Goal: Information Seeking & Learning: Understand process/instructions

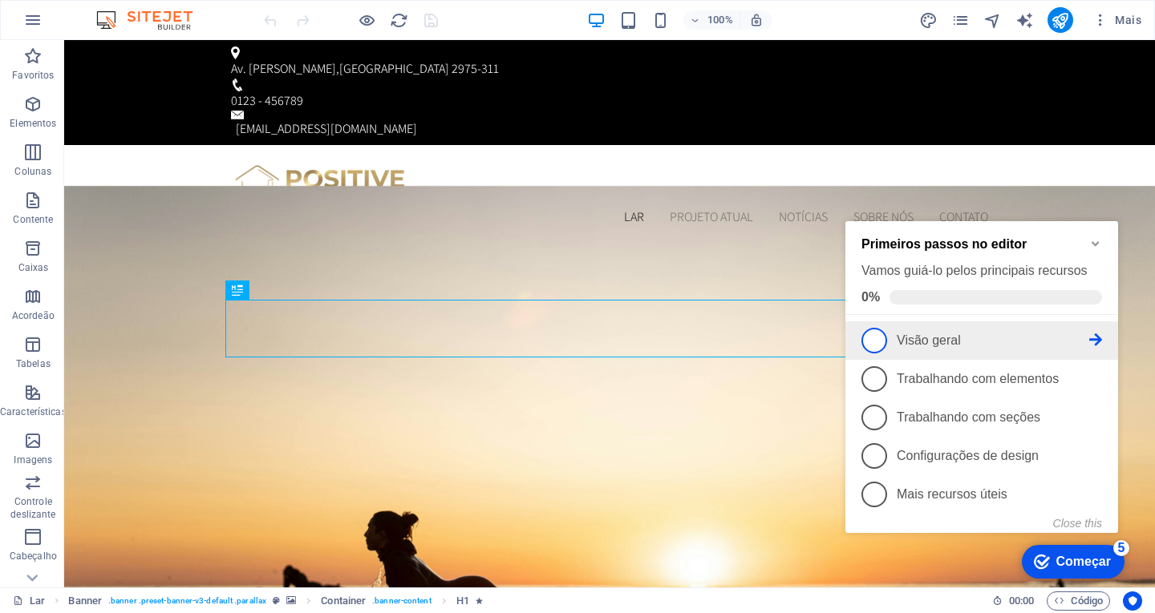
click at [881, 338] on span "1" at bounding box center [874, 341] width 26 height 26
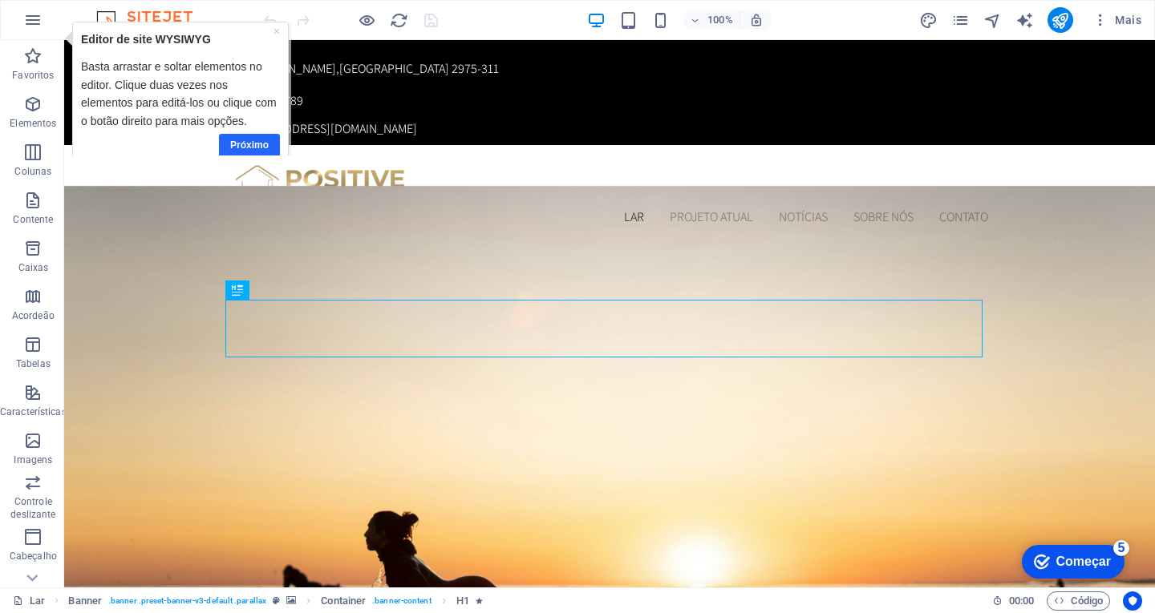
click at [251, 138] on link "Próximo" at bounding box center [249, 145] width 61 height 23
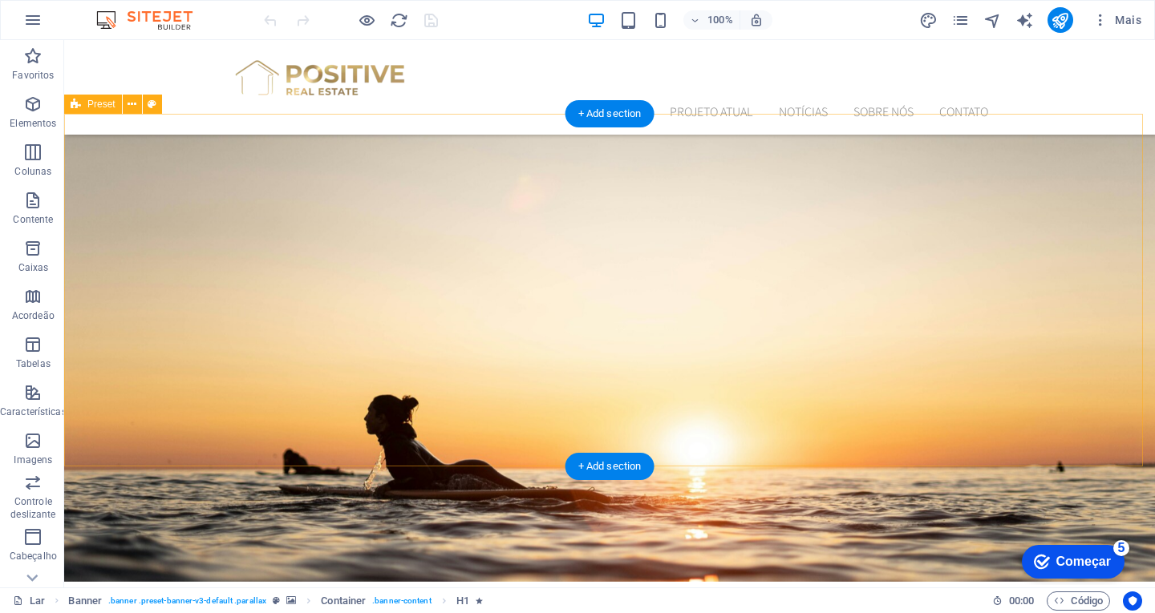
scroll to position [481, 0]
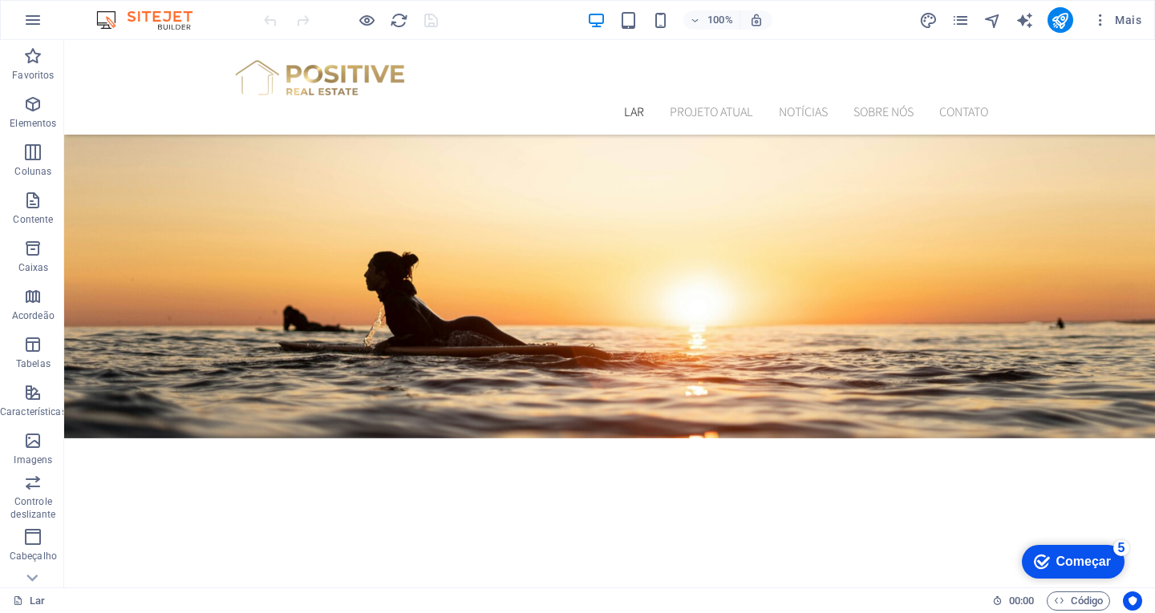
click at [1081, 567] on font "Começar" at bounding box center [1083, 562] width 55 height 14
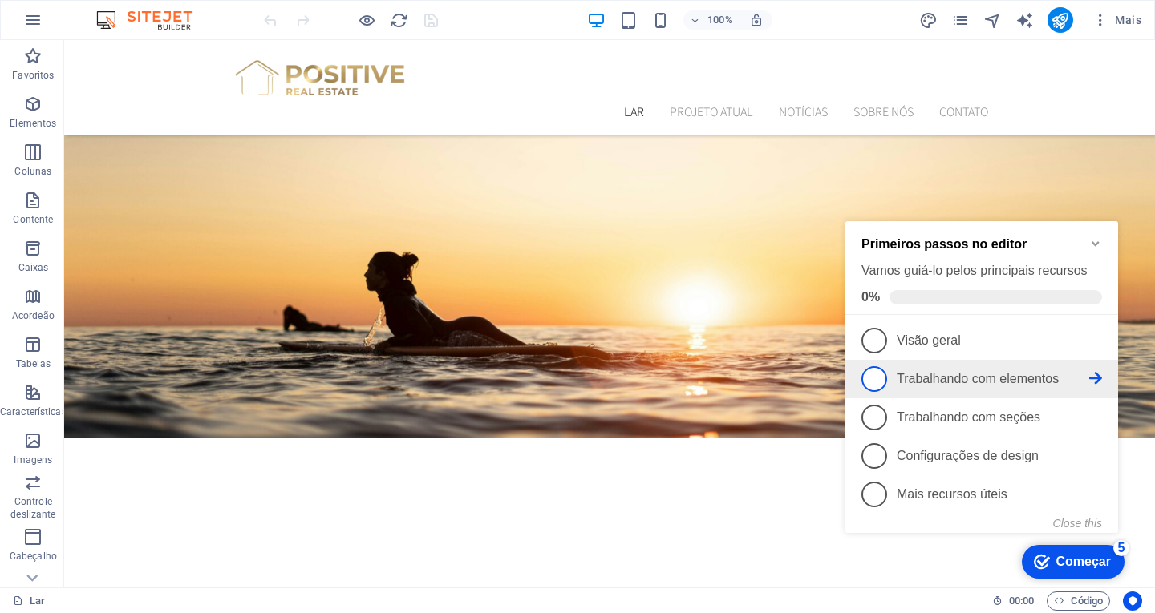
click at [897, 385] on link "2 Trabalhando com elementos - incompleto" at bounding box center [981, 379] width 241 height 26
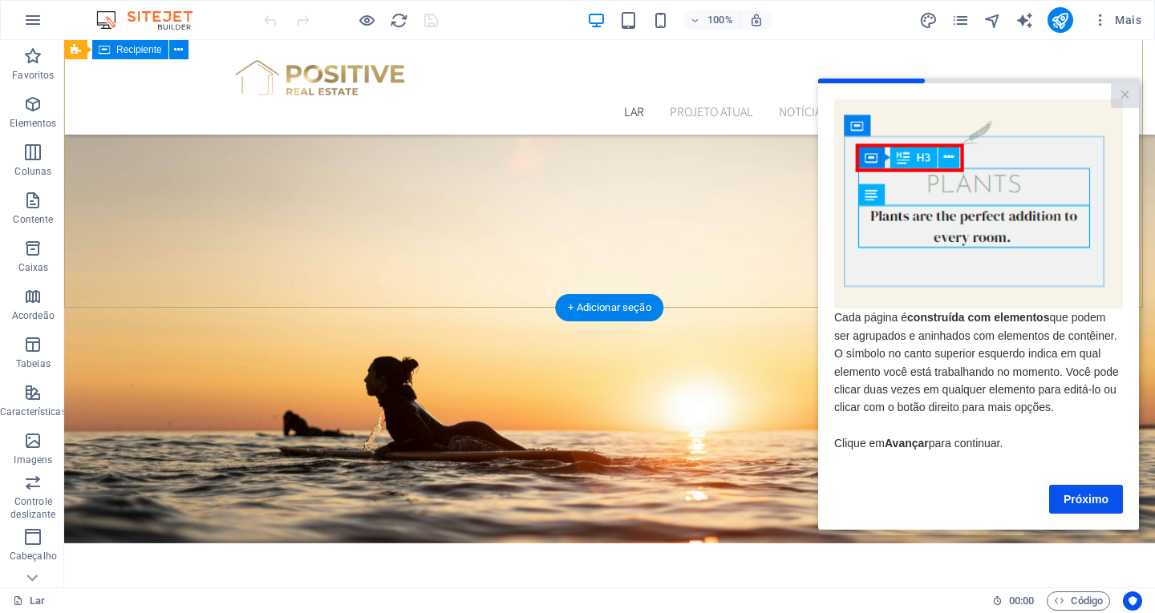
scroll to position [0, 0]
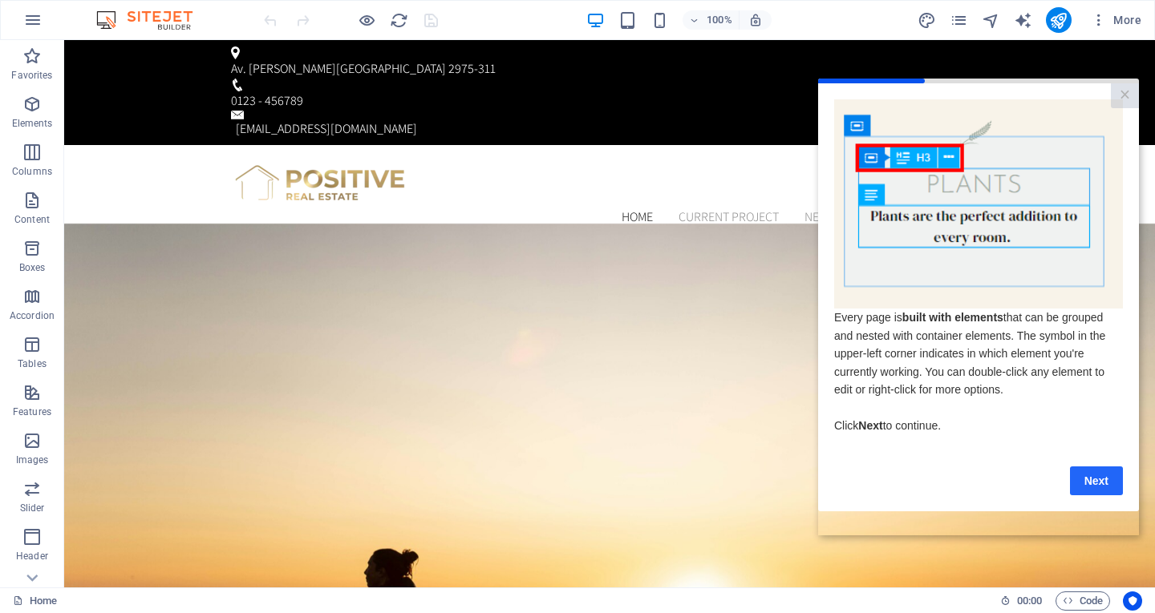
click at [1092, 488] on link "Next" at bounding box center [1096, 480] width 53 height 29
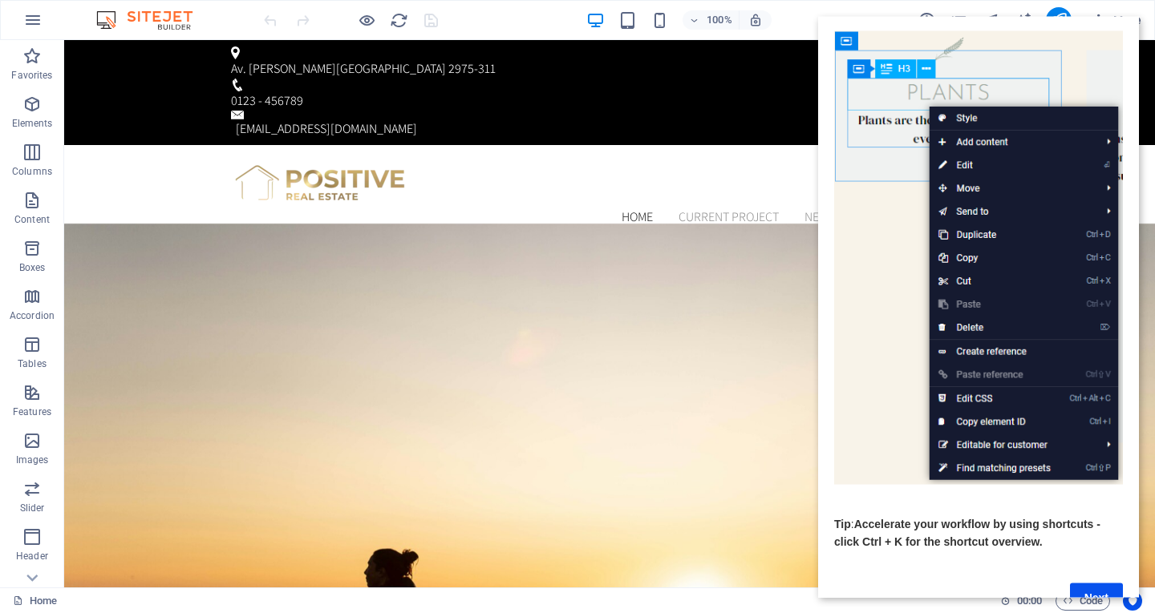
scroll to position [114, 0]
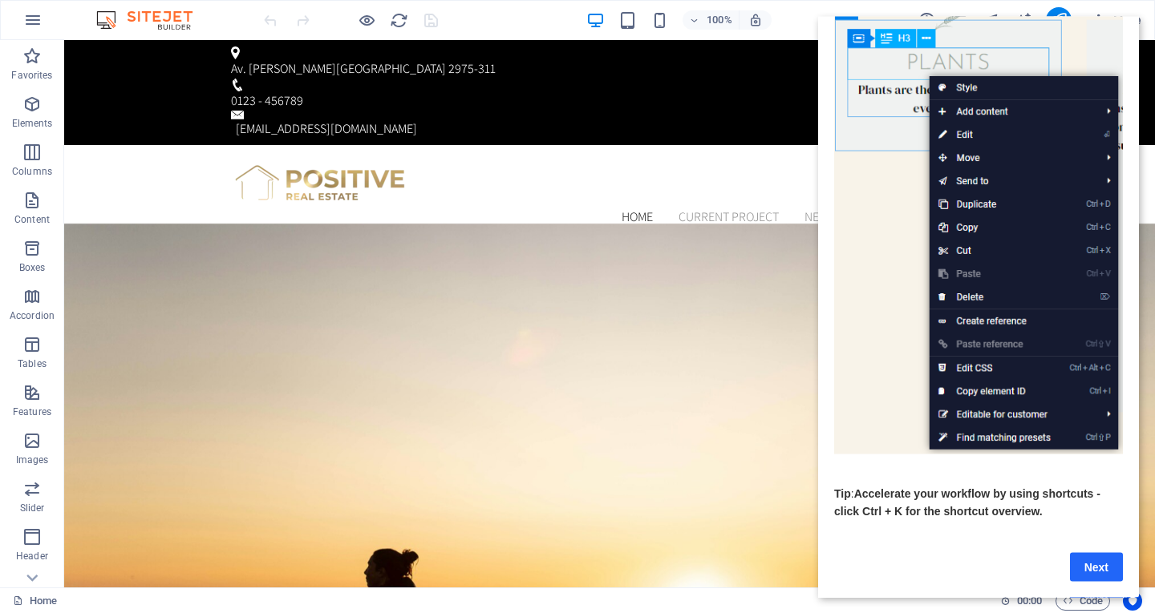
click at [1087, 565] on link "Next" at bounding box center [1096, 567] width 53 height 29
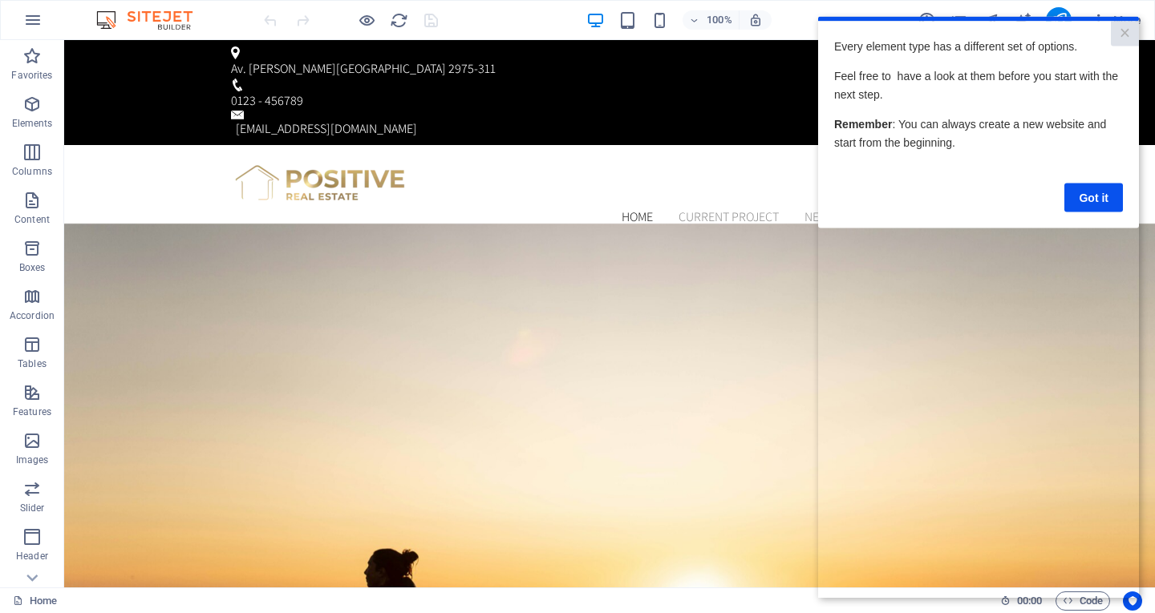
scroll to position [0, 0]
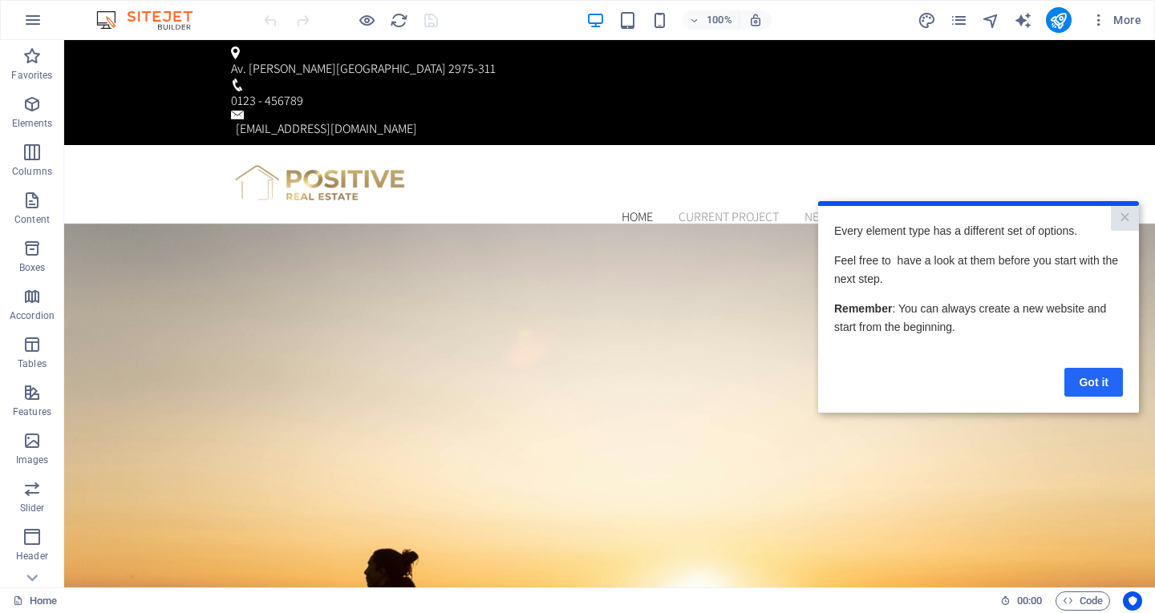
click at [1082, 382] on link "Got it" at bounding box center [1093, 381] width 59 height 29
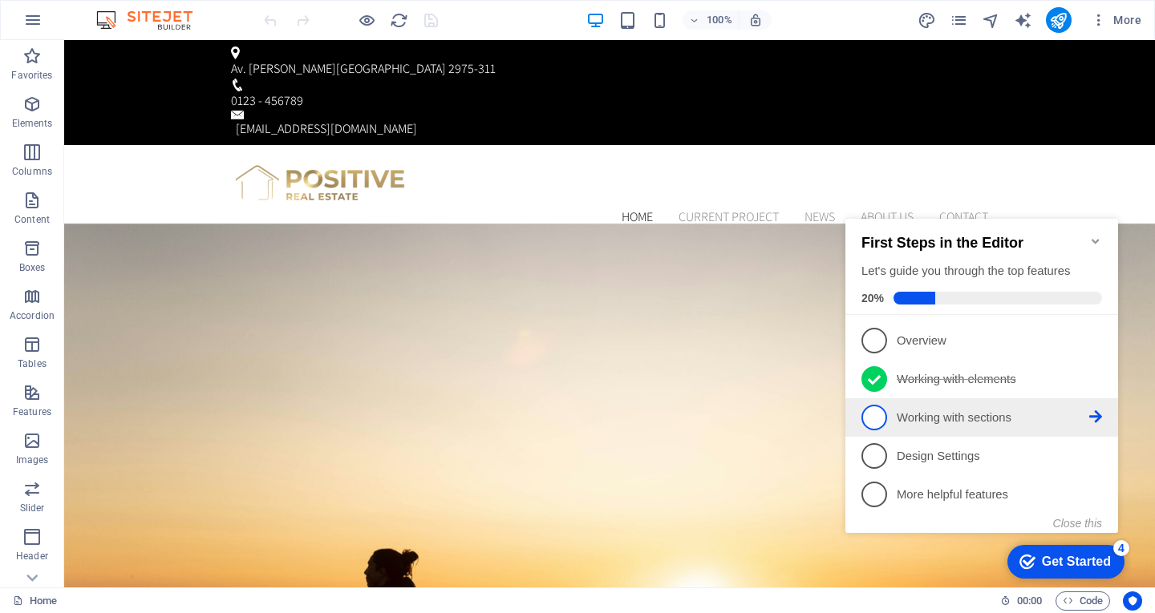
click at [874, 419] on span "3" at bounding box center [874, 418] width 26 height 26
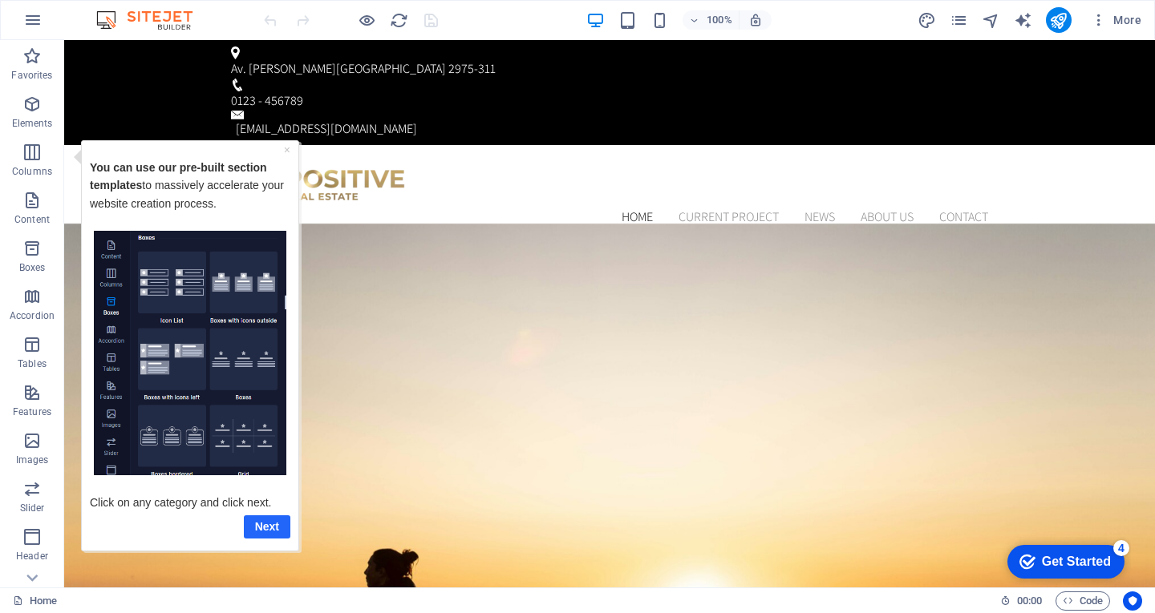
click at [253, 530] on link "Next" at bounding box center [267, 526] width 47 height 23
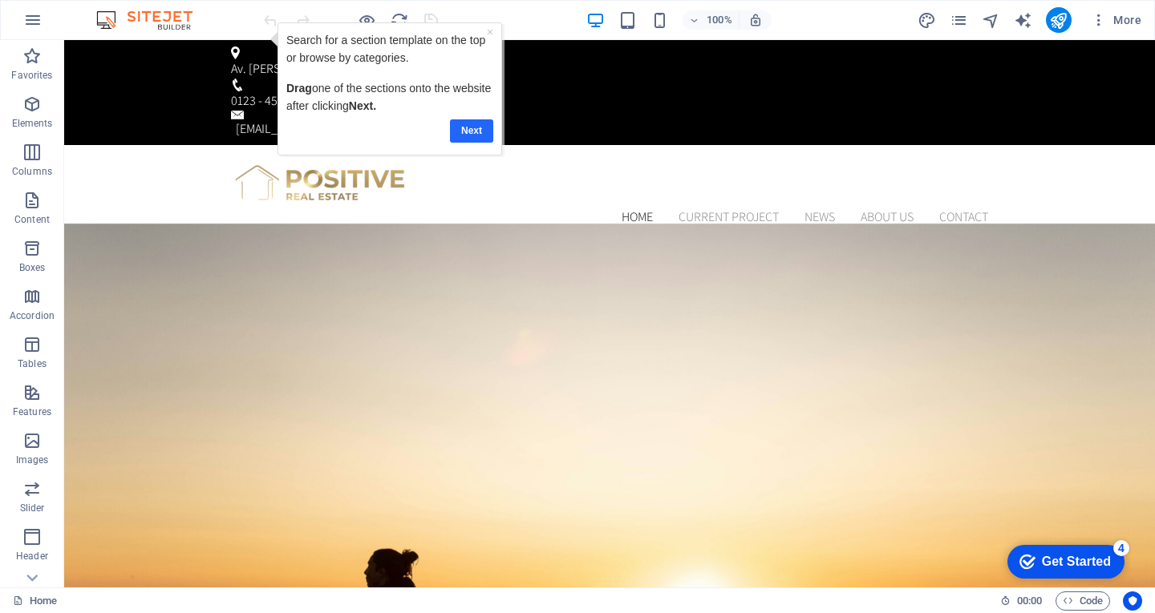
click at [468, 131] on link "Next" at bounding box center [470, 130] width 43 height 23
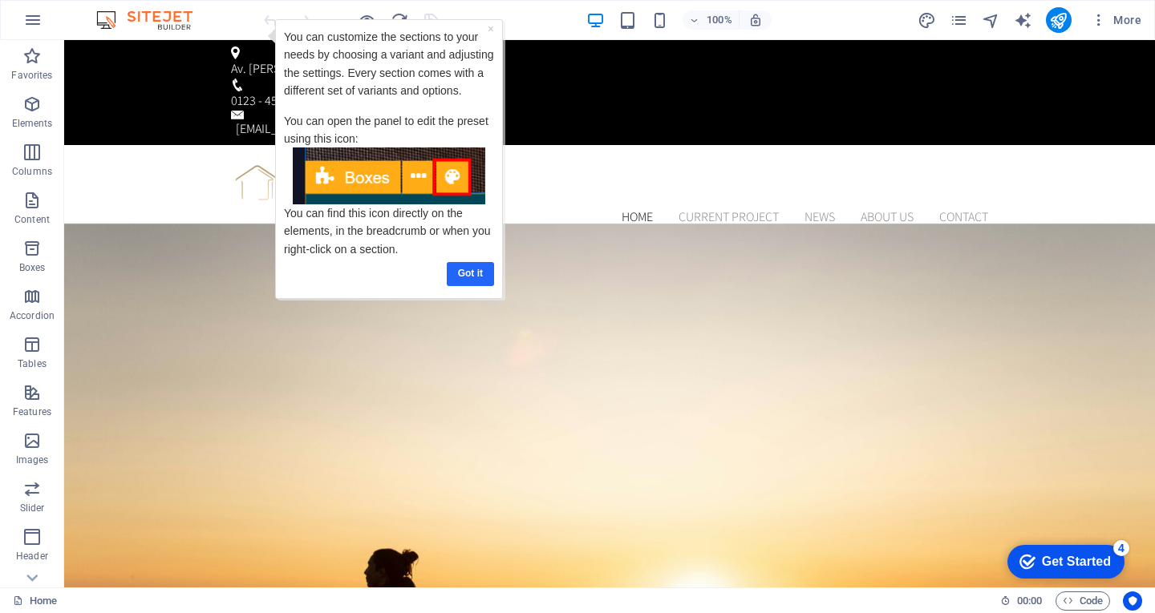
click at [476, 271] on link "Got it" at bounding box center [469, 273] width 47 height 23
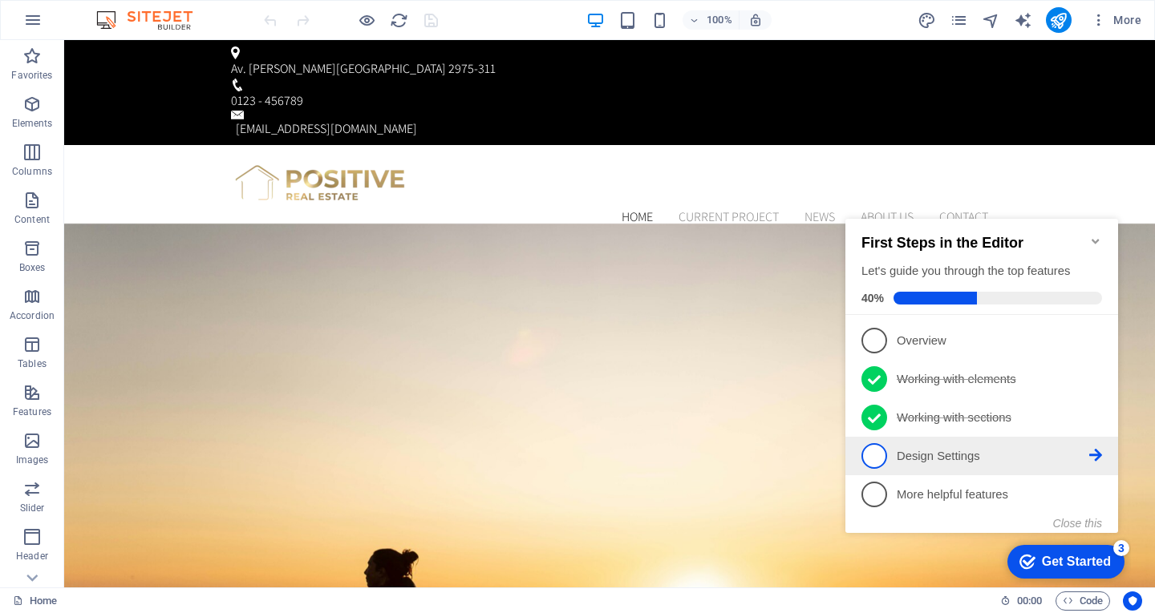
click at [894, 458] on link "4 Design Settings - incomplete" at bounding box center [981, 456] width 241 height 26
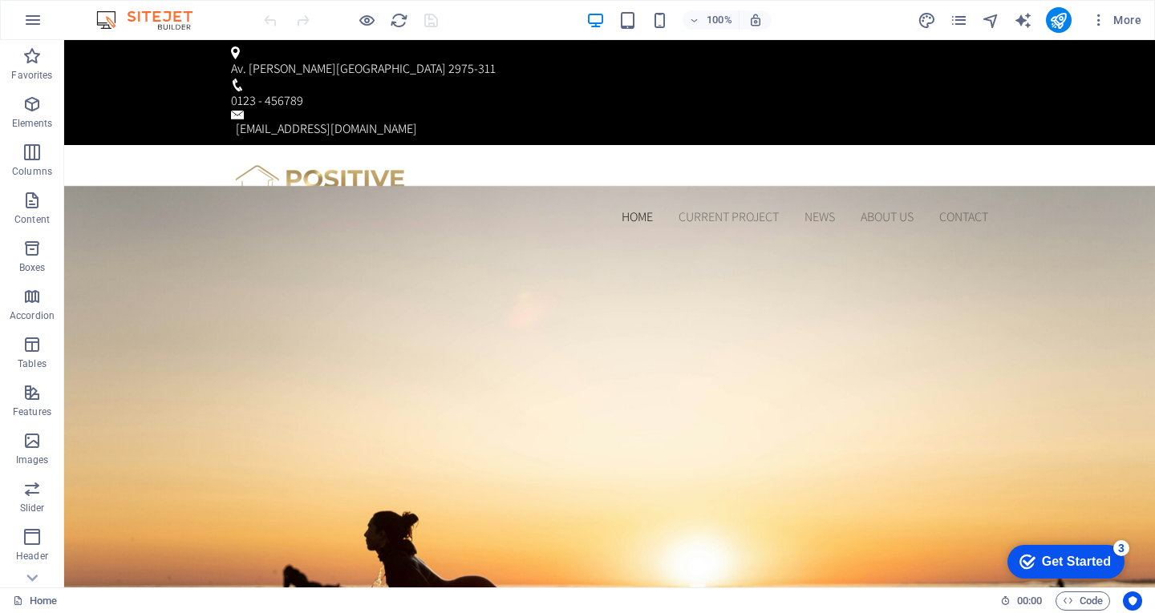
click at [1067, 567] on div "Get Started" at bounding box center [1076, 562] width 69 height 14
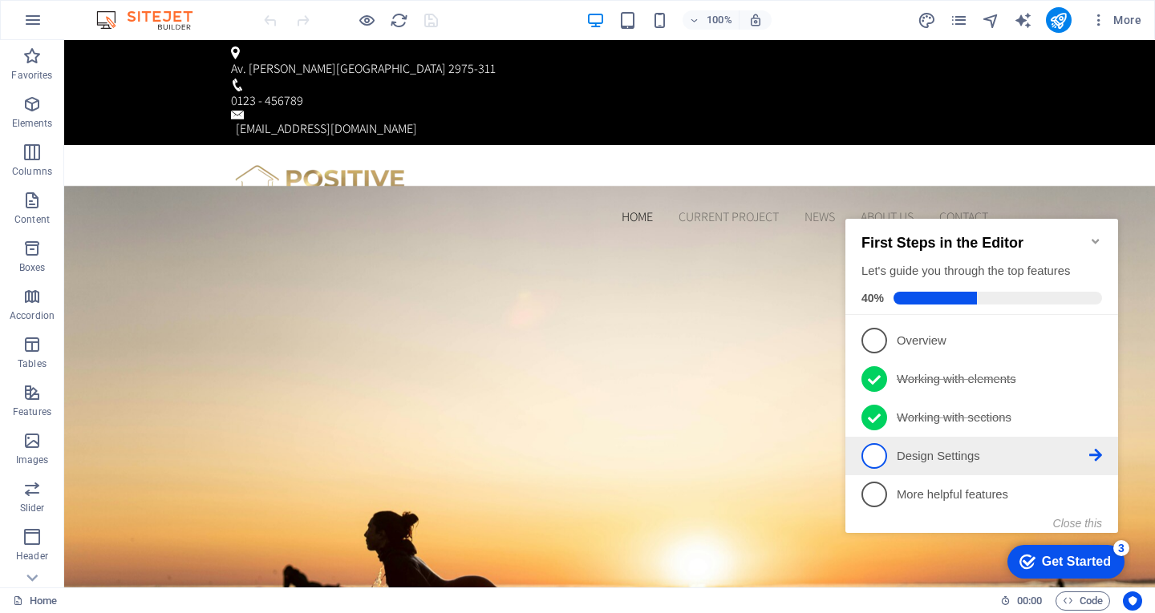
click at [905, 454] on p "Design Settings - incomplete" at bounding box center [993, 456] width 192 height 17
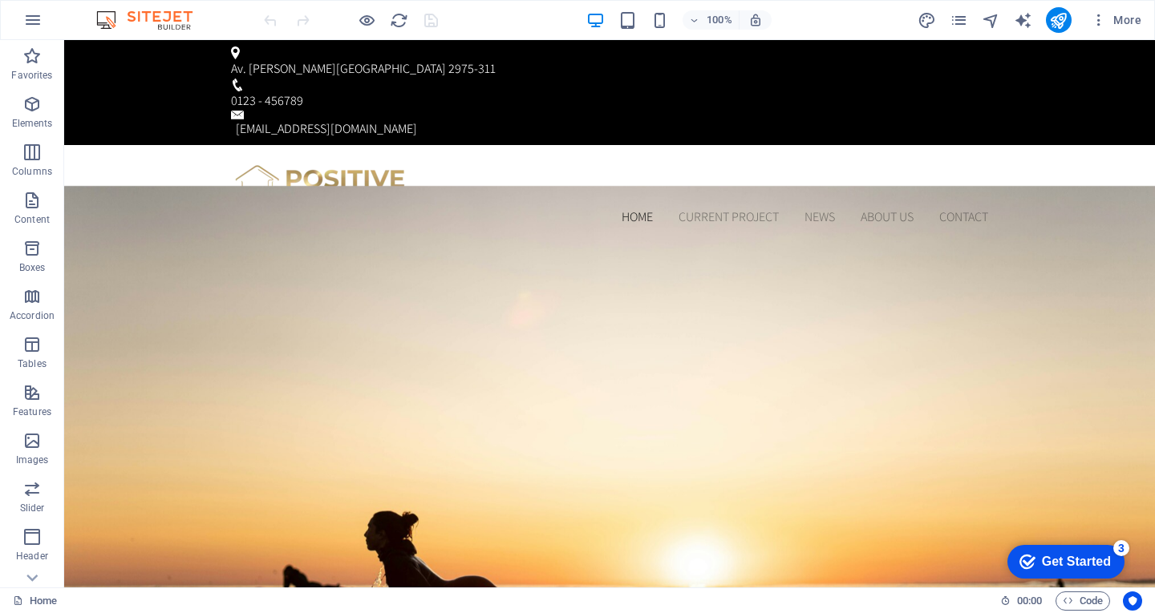
click at [1089, 565] on div "Get Started" at bounding box center [1076, 562] width 69 height 14
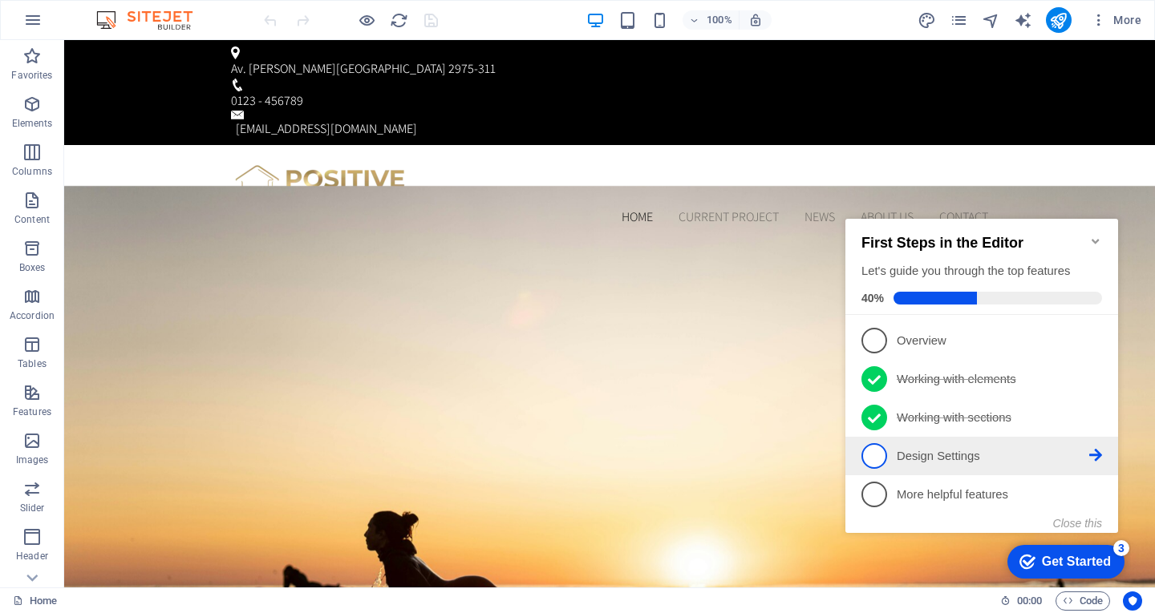
click at [964, 460] on p "Design Settings - incomplete" at bounding box center [993, 456] width 192 height 17
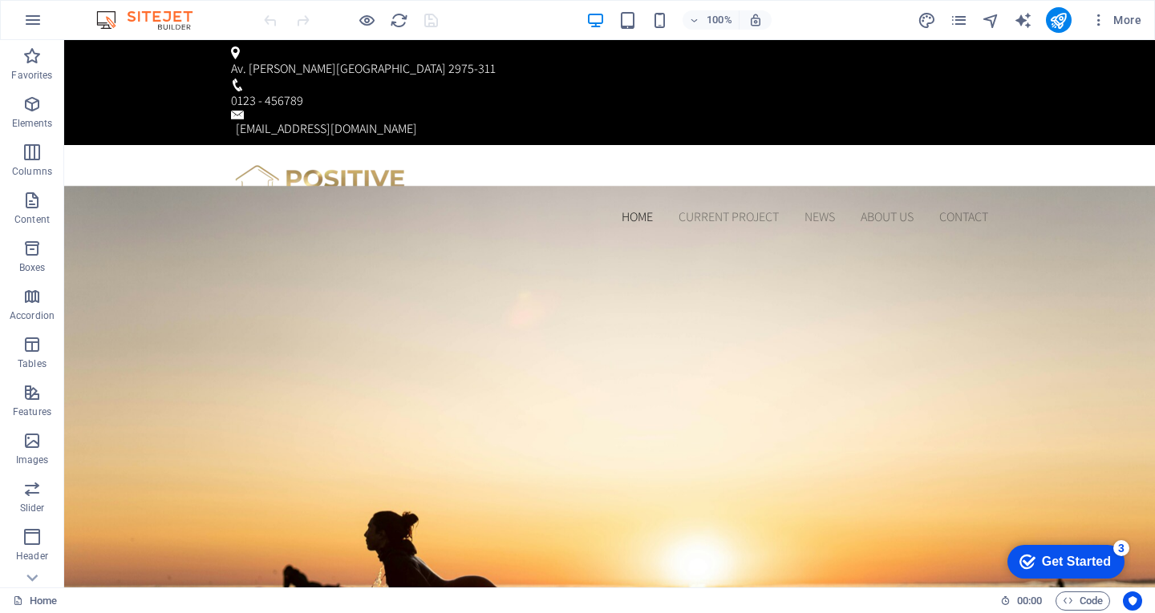
click at [1076, 564] on div "Get Started" at bounding box center [1076, 562] width 69 height 14
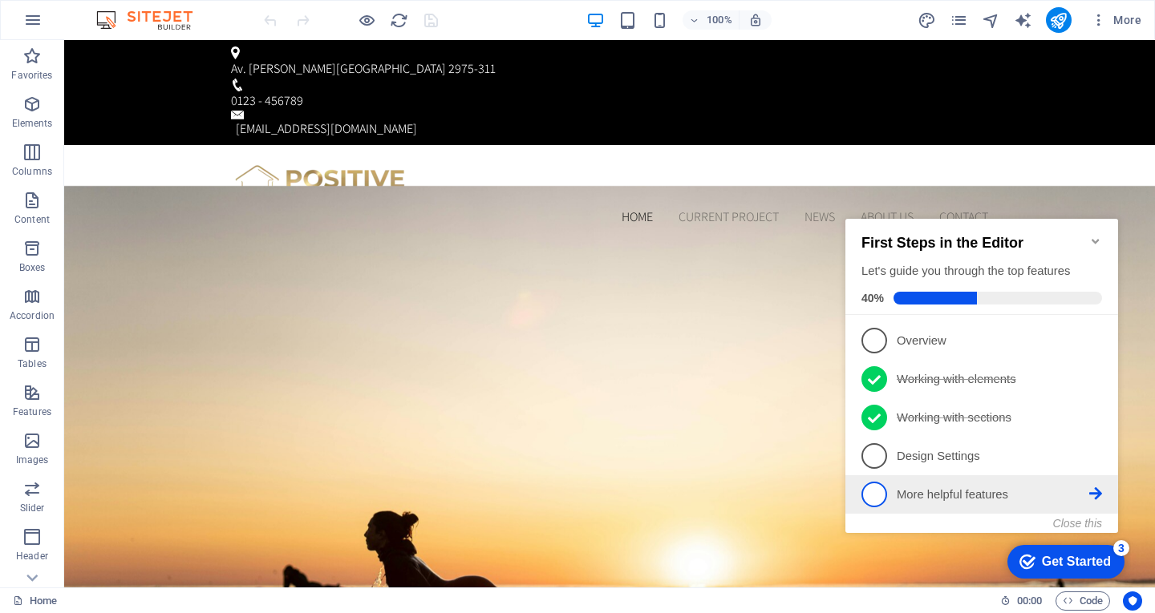
click at [939, 490] on p "More helpful features - incomplete" at bounding box center [993, 495] width 192 height 17
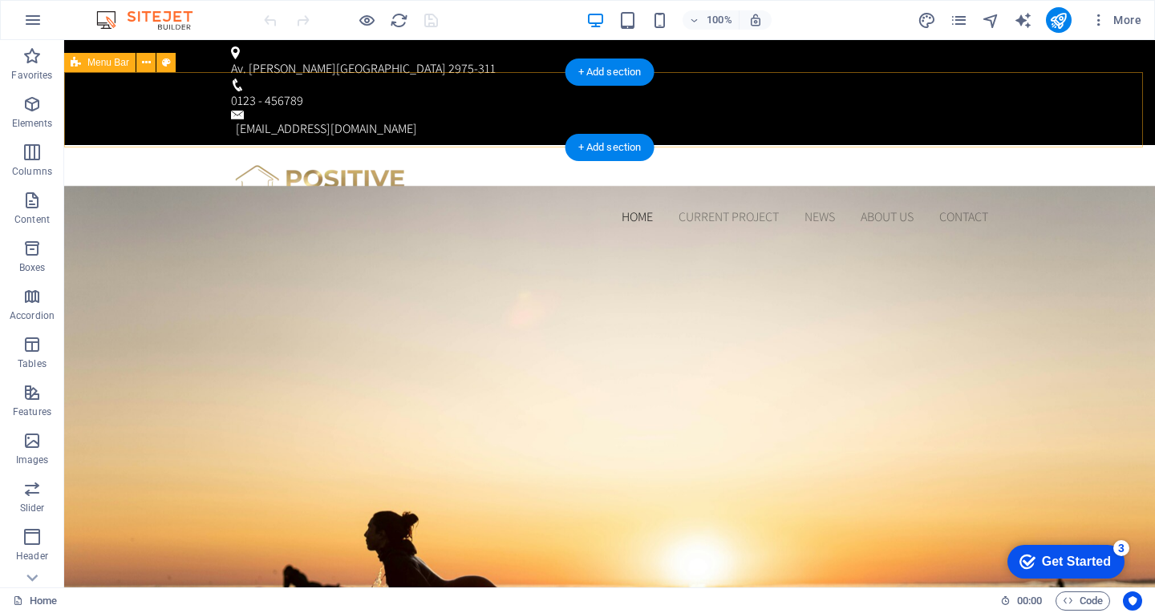
click at [1091, 145] on div "Home Current Project News About us Contact" at bounding box center [609, 192] width 1091 height 95
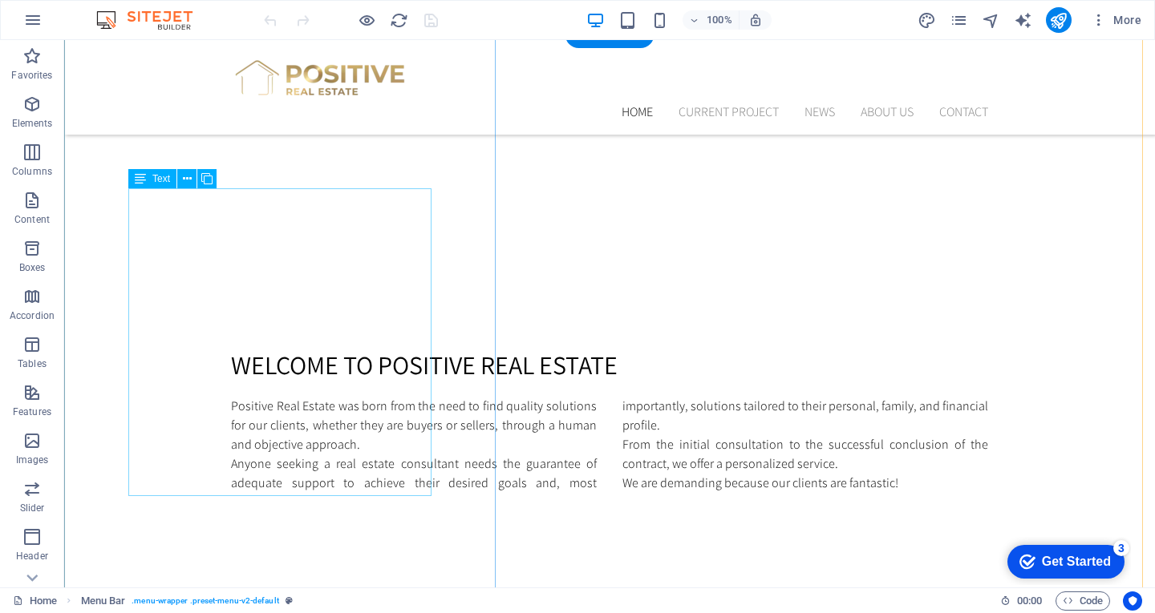
scroll to position [882, 0]
